Goal: Task Accomplishment & Management: Manage account settings

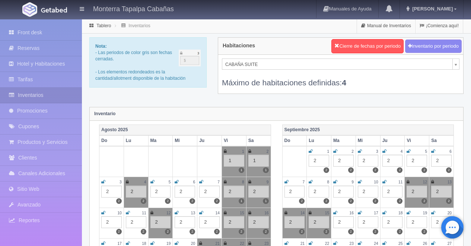
click at [311, 152] on icon at bounding box center [310, 151] width 4 height 4
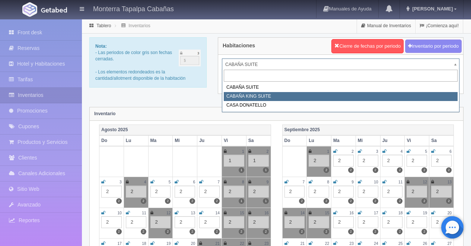
select select "2102"
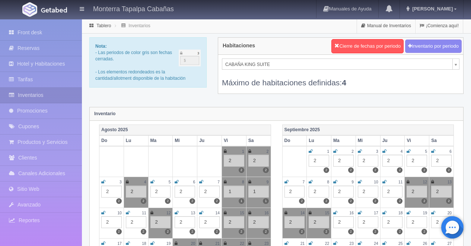
click at [311, 153] on icon at bounding box center [310, 151] width 4 height 4
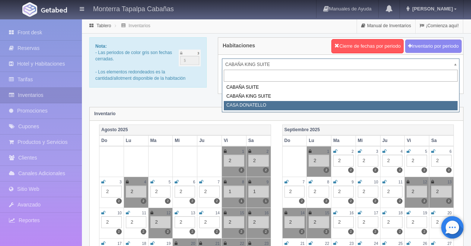
select select "2124"
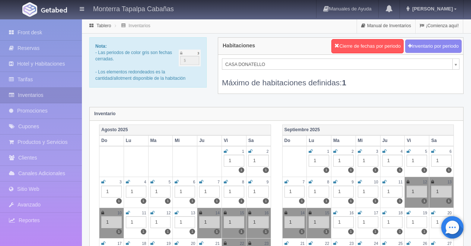
click at [312, 153] on icon at bounding box center [310, 151] width 4 height 4
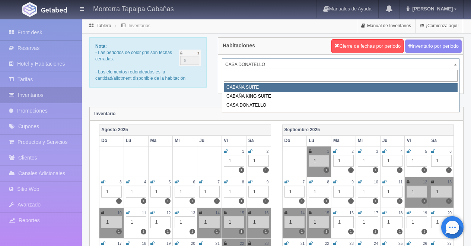
select select "2101"
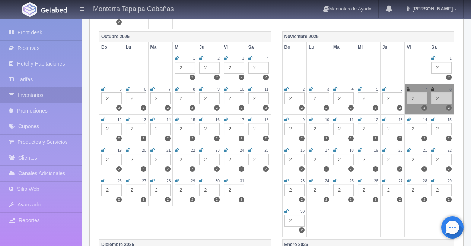
scroll to position [302, 0]
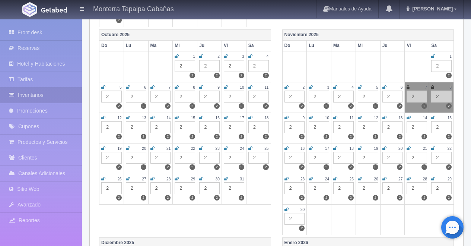
click at [201, 150] on icon at bounding box center [201, 148] width 4 height 4
click at [222, 148] on td "24 2 2" at bounding box center [233, 158] width 25 height 31
click at [225, 148] on icon at bounding box center [226, 148] width 4 height 4
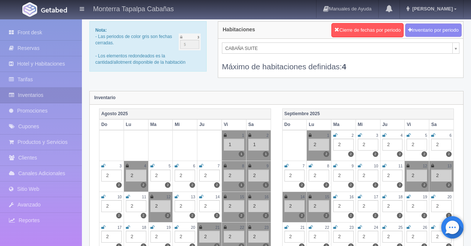
scroll to position [4, 0]
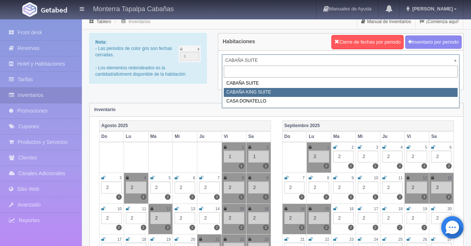
select select "2102"
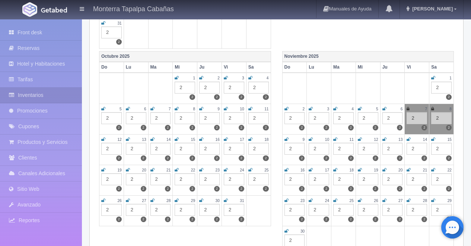
scroll to position [287, 0]
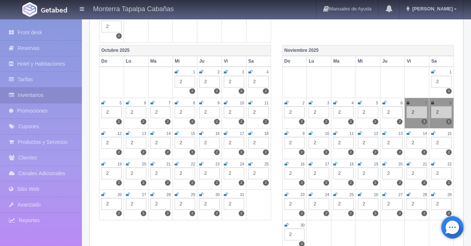
click at [200, 164] on icon at bounding box center [201, 163] width 4 height 4
click at [224, 165] on icon at bounding box center [226, 163] width 4 height 4
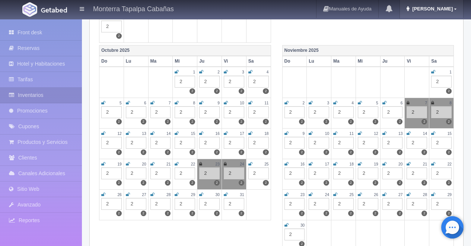
click at [450, 11] on span "[PERSON_NAME]" at bounding box center [431, 9] width 42 height 6
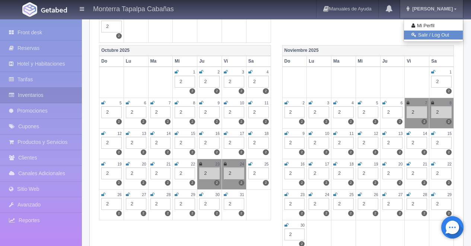
click at [424, 33] on link "Salir / Log Out" at bounding box center [433, 35] width 59 height 9
